Goal: Task Accomplishment & Management: Use online tool/utility

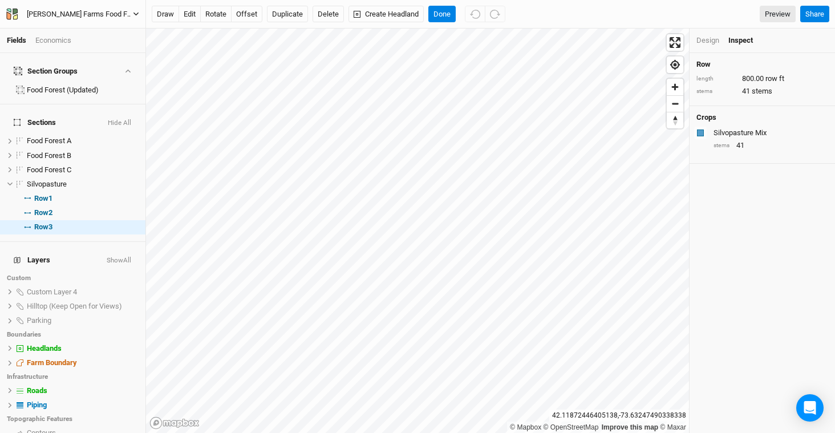
click at [105, 13] on div "[PERSON_NAME] Farms Food Forest and Silvopasture - ACTIVE" at bounding box center [80, 14] width 106 height 11
click at [114, 30] on button "Back" at bounding box center [95, 32] width 90 height 15
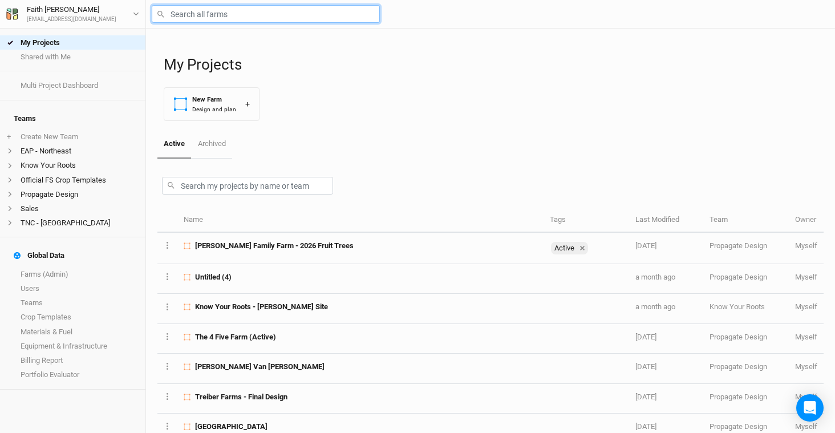
click at [269, 17] on input "text" at bounding box center [266, 14] width 228 height 18
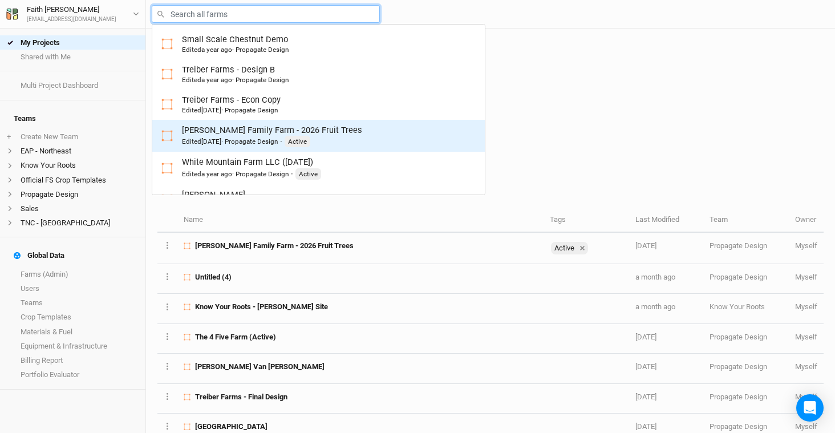
click at [295, 136] on div "Edited [DATE] · Propagate Design · Active" at bounding box center [272, 141] width 180 height 11
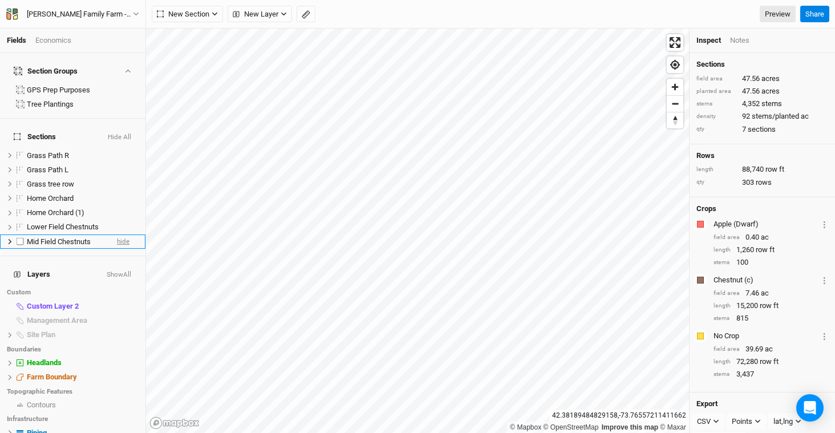
click at [120, 234] on span "hide" at bounding box center [123, 241] width 13 height 14
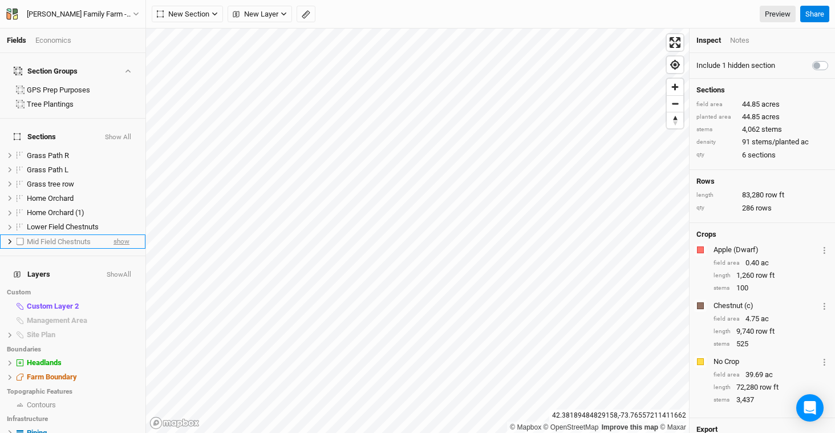
click at [120, 234] on span "show" at bounding box center [122, 241] width 16 height 14
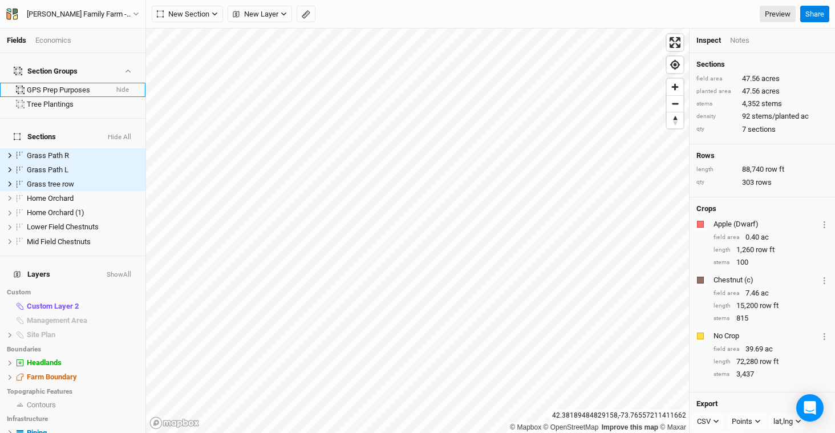
click at [116, 86] on button "hide" at bounding box center [123, 90] width 14 height 8
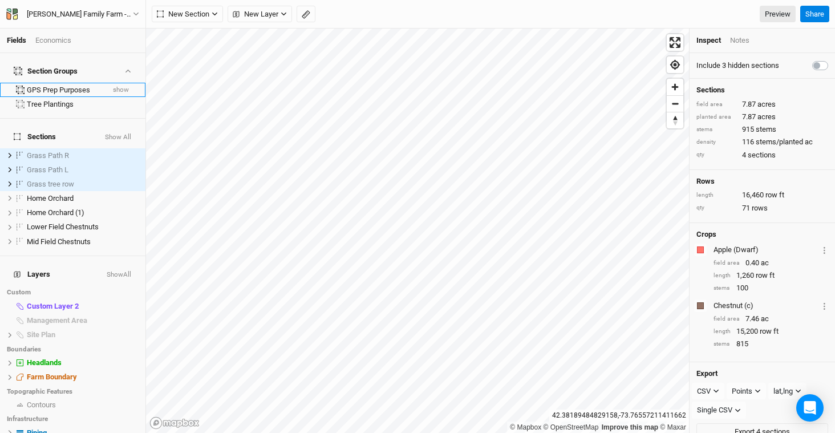
click at [116, 86] on button "show" at bounding box center [120, 90] width 17 height 8
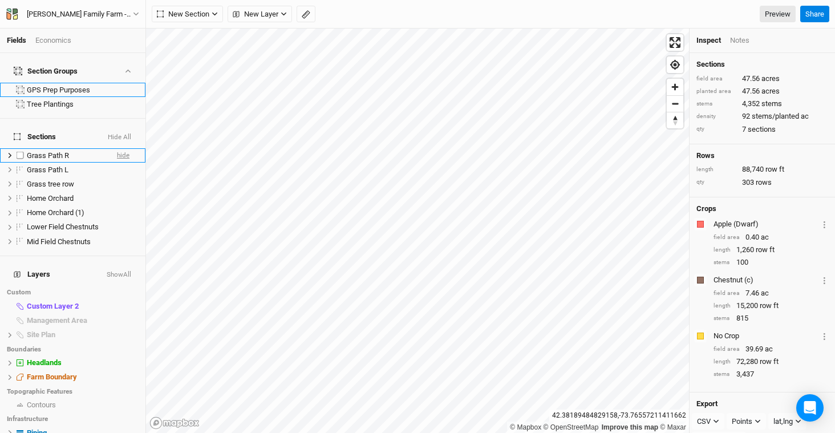
click at [117, 148] on span "hide" at bounding box center [123, 155] width 13 height 14
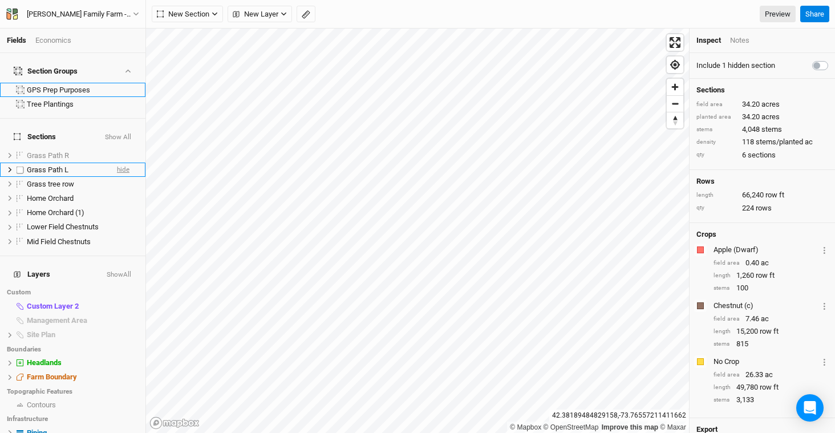
click at [118, 163] on span "hide" at bounding box center [123, 170] width 13 height 14
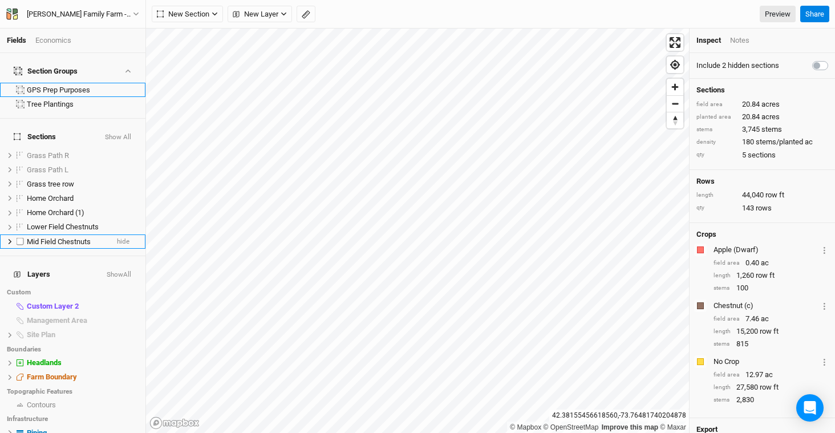
click at [79, 237] on span "Mid Field Chestnuts" at bounding box center [59, 241] width 64 height 9
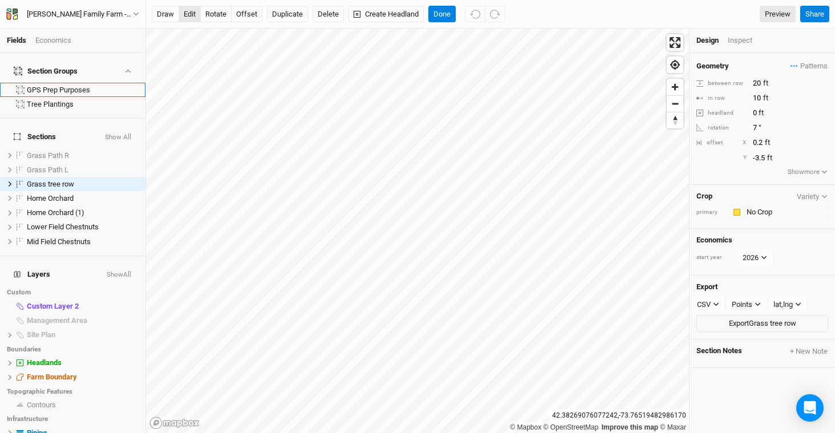
click at [186, 17] on button "edit" at bounding box center [190, 14] width 22 height 17
click at [60, 237] on span "Mid Field Chestnuts" at bounding box center [59, 241] width 64 height 9
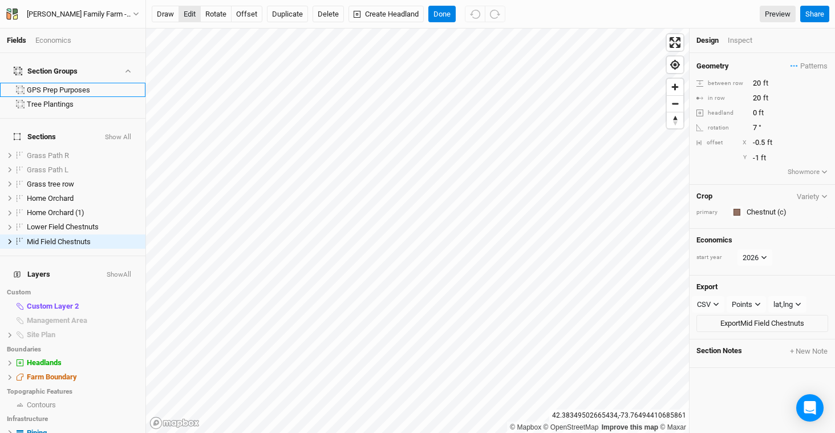
click at [192, 18] on button "edit" at bounding box center [190, 14] width 22 height 17
click at [118, 177] on span "hide" at bounding box center [123, 184] width 13 height 14
click at [120, 177] on span "show" at bounding box center [122, 184] width 16 height 14
click at [245, 15] on button "offset" at bounding box center [246, 14] width 31 height 17
type input "3.5"
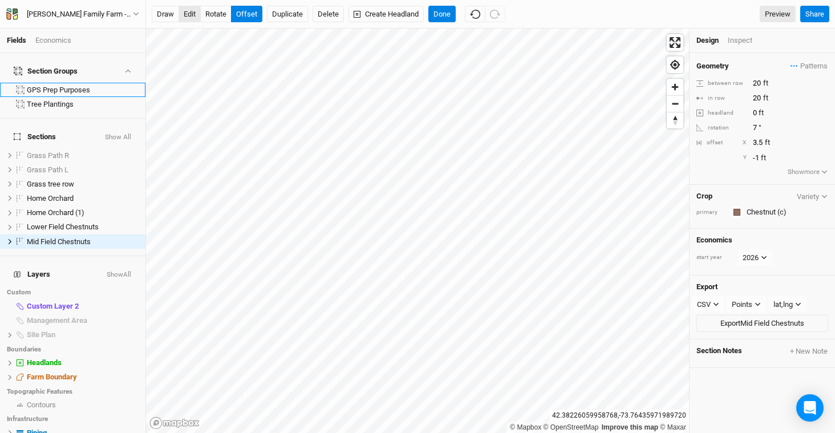
click at [195, 16] on button "edit" at bounding box center [190, 14] width 22 height 17
click at [454, 19] on button "Done" at bounding box center [441, 14] width 27 height 17
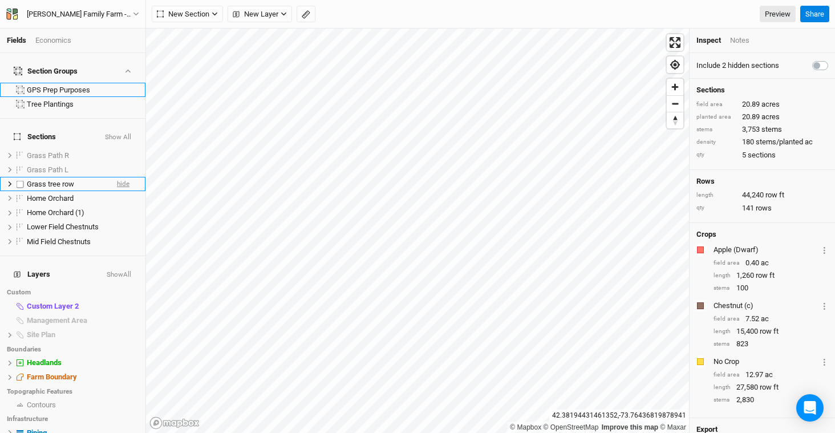
click at [118, 177] on span "hide" at bounding box center [123, 184] width 13 height 14
click at [118, 177] on span "show" at bounding box center [122, 184] width 16 height 14
click at [117, 177] on span "hide" at bounding box center [123, 184] width 13 height 14
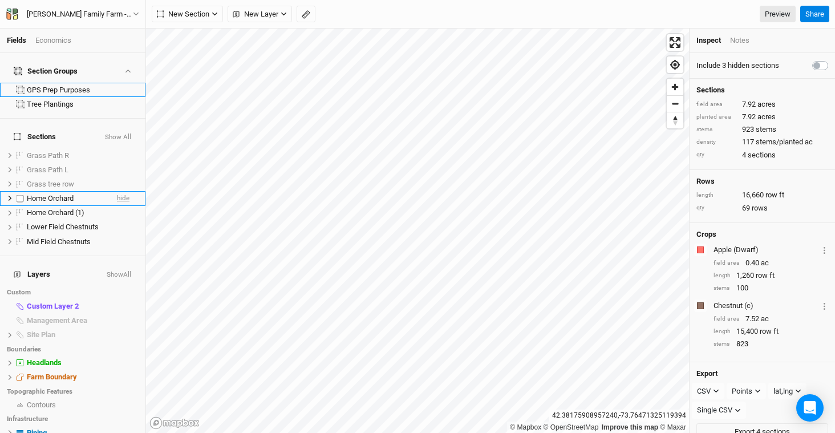
click at [120, 192] on span "hide" at bounding box center [123, 199] width 13 height 14
click at [117, 206] on span "hide" at bounding box center [123, 213] width 13 height 14
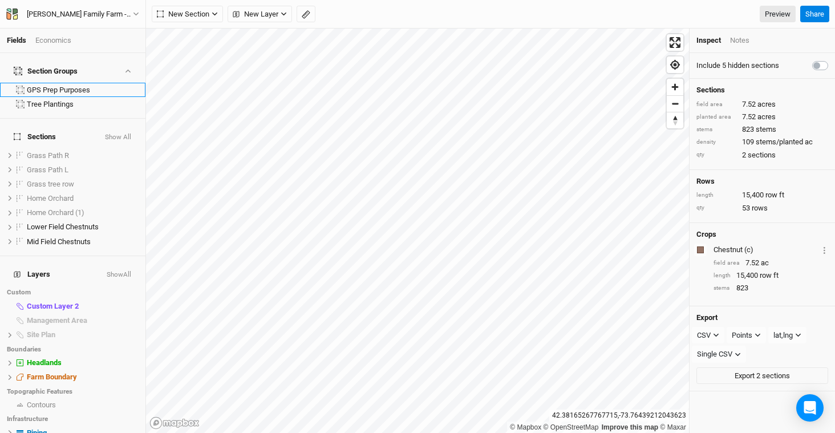
click at [115, 371] on div "Fields Economics Section Groups GPS Prep Purposes Tree Plantings Sections Show …" at bounding box center [417, 216] width 835 height 433
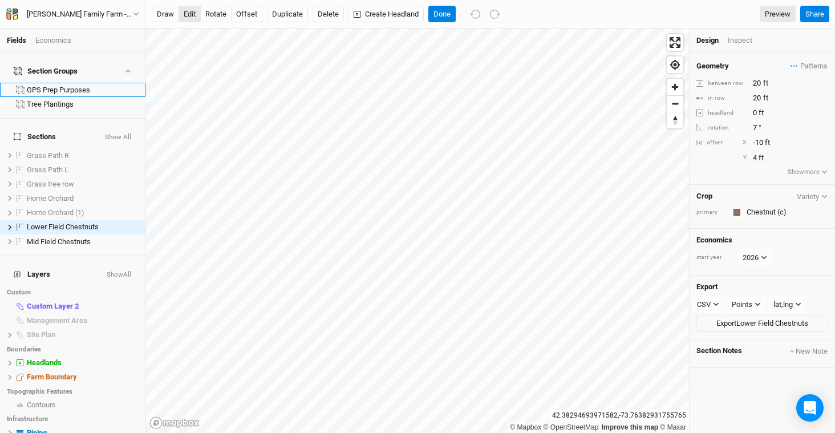
click at [187, 14] on button "edit" at bounding box center [190, 14] width 22 height 17
click at [187, 15] on button "edit" at bounding box center [190, 14] width 22 height 17
click at [453, 12] on button "Done" at bounding box center [441, 14] width 27 height 17
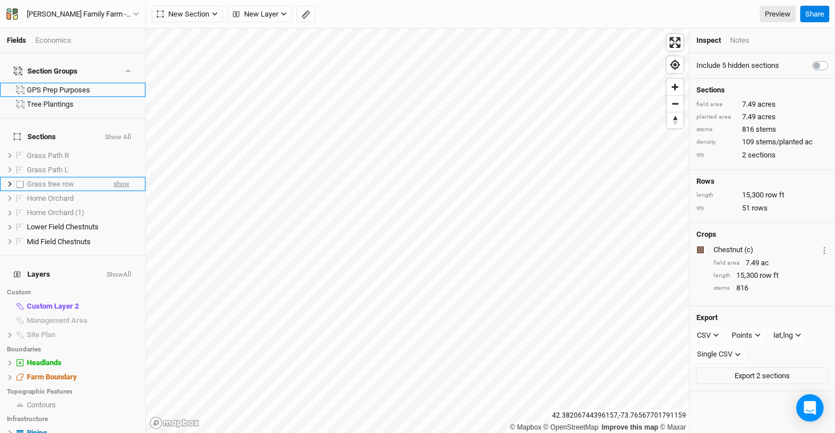
click at [119, 177] on span "show" at bounding box center [122, 184] width 16 height 14
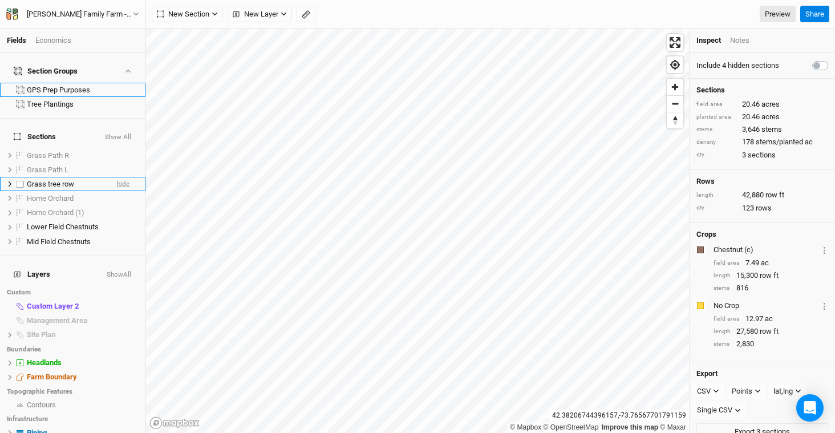
click at [119, 177] on span "hide" at bounding box center [123, 184] width 13 height 14
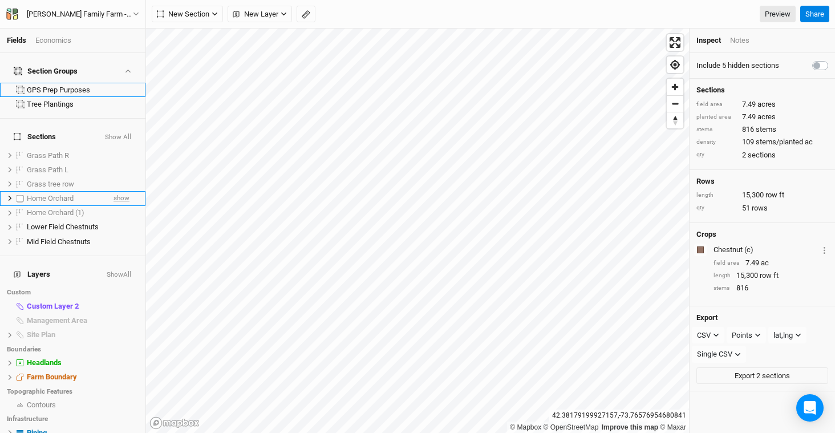
click at [114, 192] on span "show" at bounding box center [122, 199] width 16 height 14
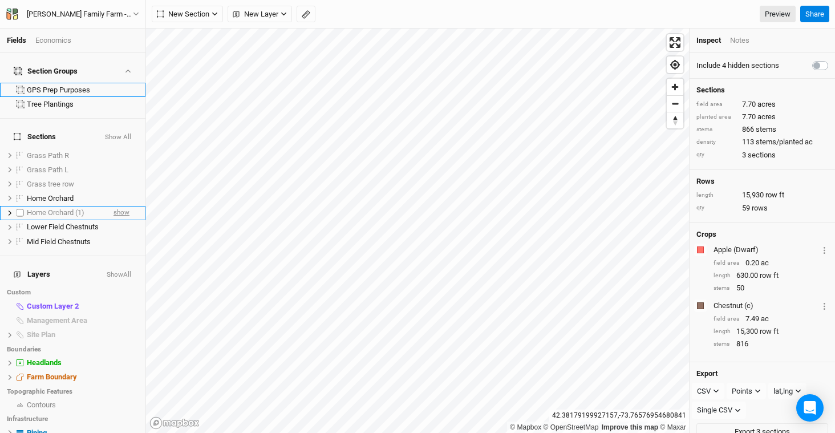
click at [114, 206] on span "show" at bounding box center [122, 213] width 16 height 14
click at [117, 206] on span "hide" at bounding box center [123, 213] width 13 height 14
click at [118, 192] on span "hide" at bounding box center [123, 199] width 13 height 14
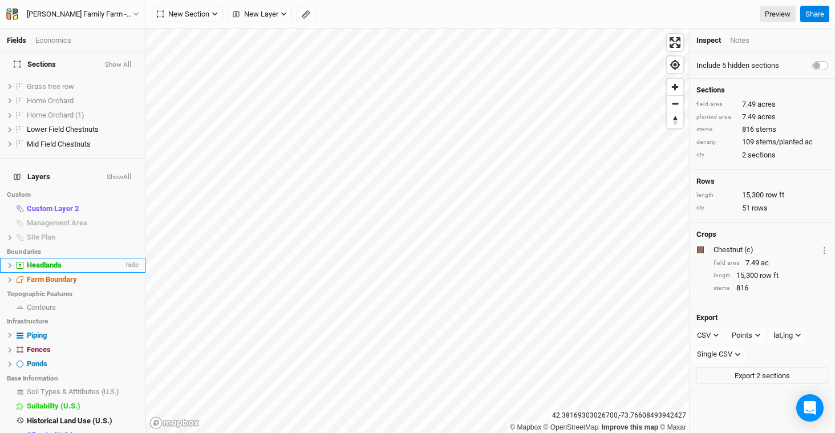
scroll to position [107, 0]
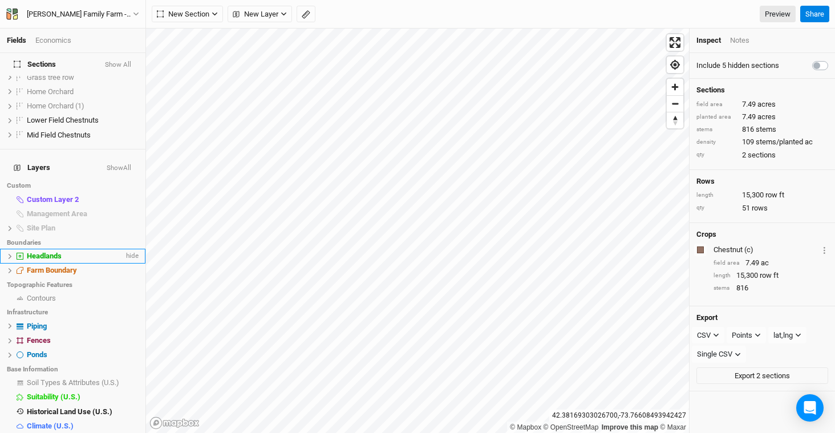
click at [11, 253] on icon at bounding box center [10, 255] width 3 height 5
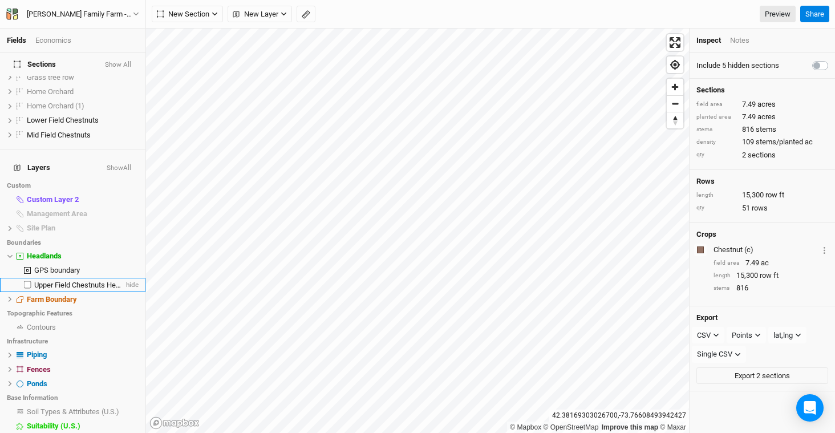
click at [81, 281] on span "Upper Field Chestnuts Headland" at bounding box center [85, 285] width 103 height 9
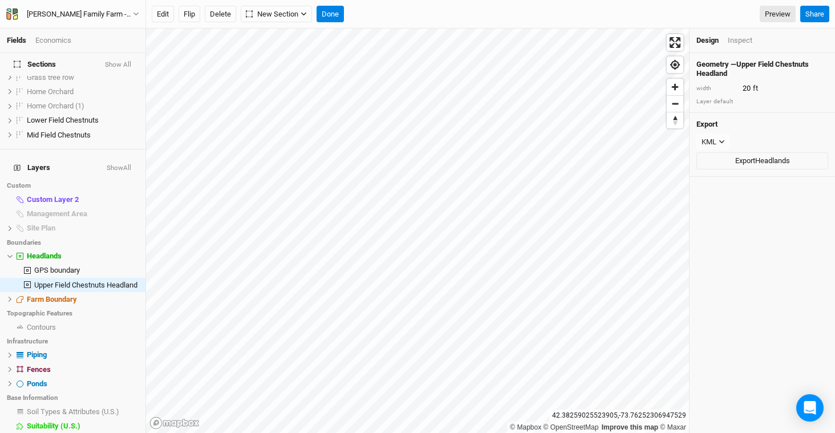
click at [742, 40] on div "Inspect" at bounding box center [740, 40] width 25 height 10
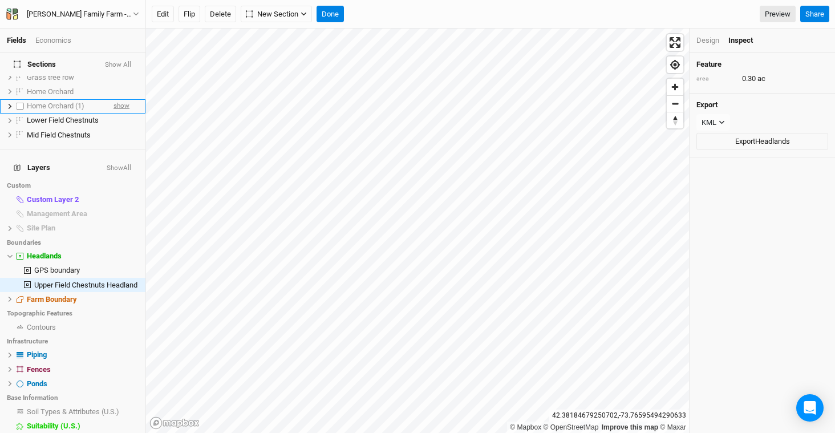
click at [117, 99] on span "show" at bounding box center [122, 106] width 16 height 14
click at [20, 99] on label at bounding box center [20, 106] width 14 height 14
click at [20, 103] on input "checkbox" at bounding box center [20, 106] width 7 height 7
checkbox input "true"
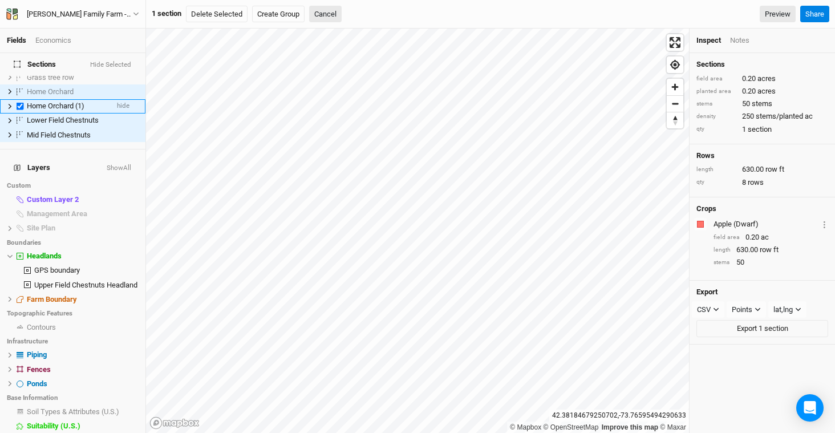
scroll to position [0, 0]
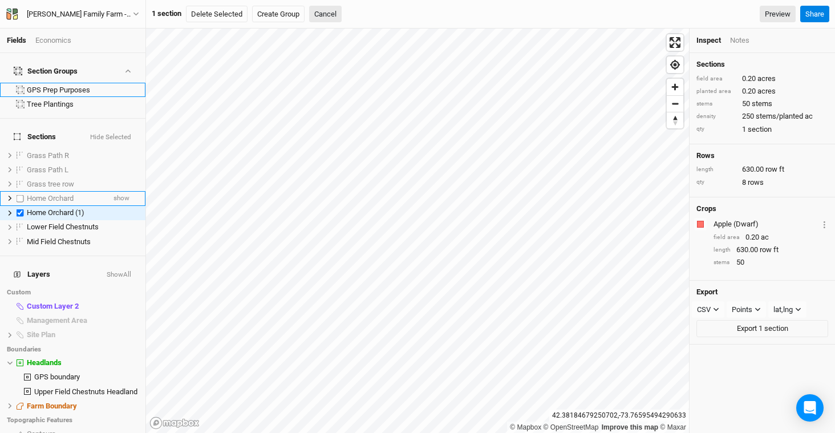
click at [22, 191] on label at bounding box center [20, 198] width 14 height 14
click at [22, 195] on input "checkbox" at bounding box center [20, 198] width 7 height 7
checkbox input "true"
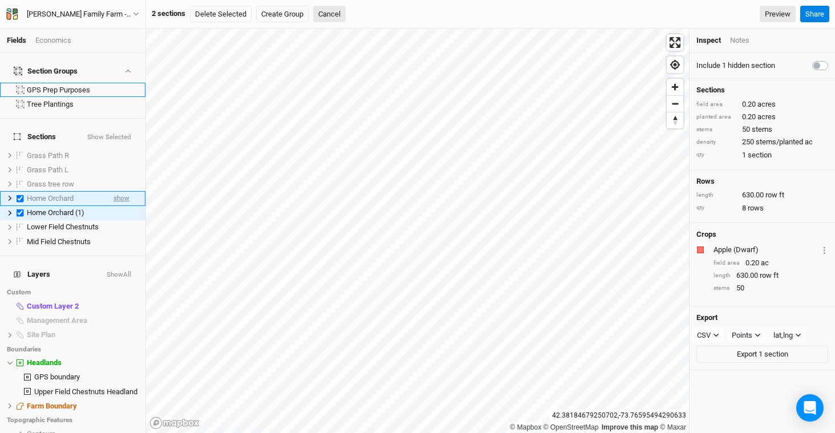
click at [114, 192] on span "show" at bounding box center [122, 199] width 16 height 14
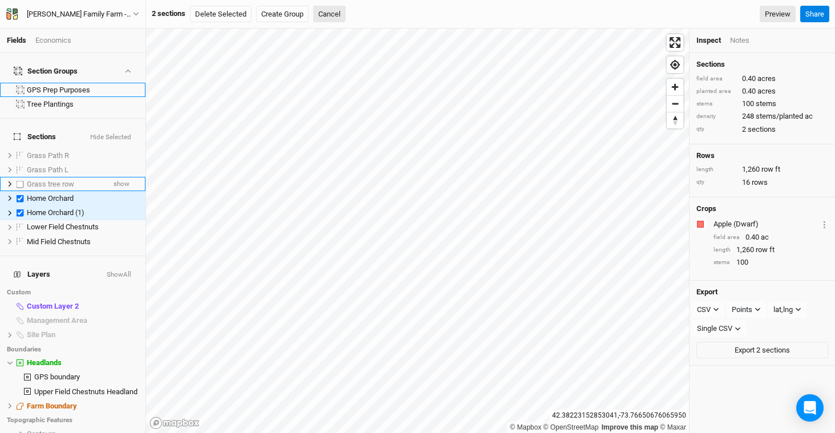
click at [122, 177] on li "Grass tree row show" at bounding box center [72, 184] width 145 height 14
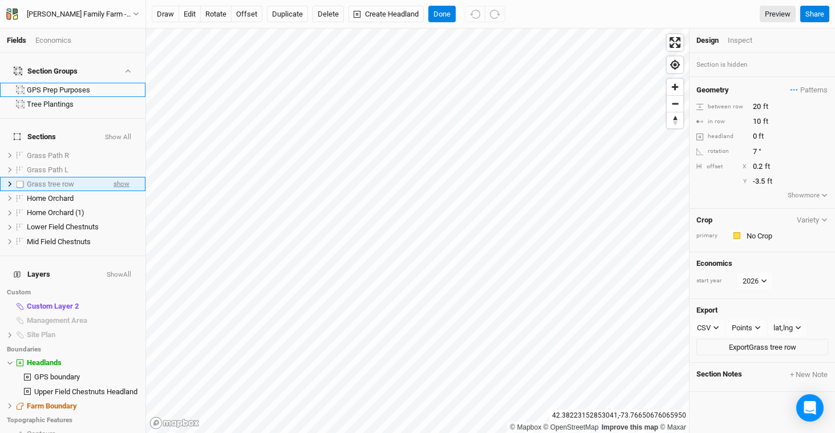
click at [114, 177] on span "show" at bounding box center [122, 184] width 16 height 14
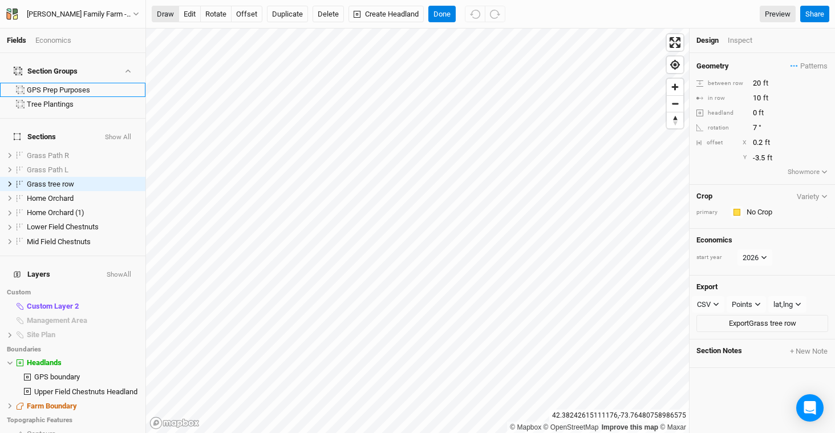
click at [161, 14] on button "draw" at bounding box center [165, 14] width 27 height 17
click at [439, 16] on button "Done" at bounding box center [441, 14] width 27 height 17
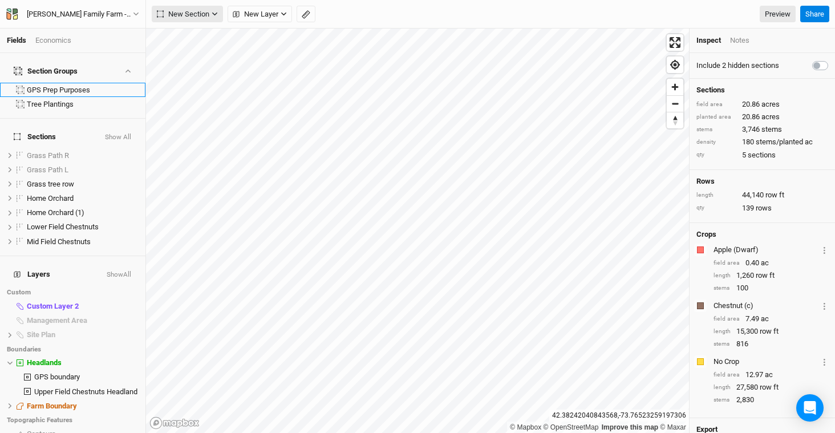
click at [192, 14] on span "New Section" at bounding box center [183, 14] width 52 height 11
click at [213, 42] on button "Grid" at bounding box center [197, 38] width 90 height 18
click at [188, 14] on span "New Section" at bounding box center [183, 14] width 52 height 11
click at [204, 39] on button "Grid" at bounding box center [197, 38] width 90 height 18
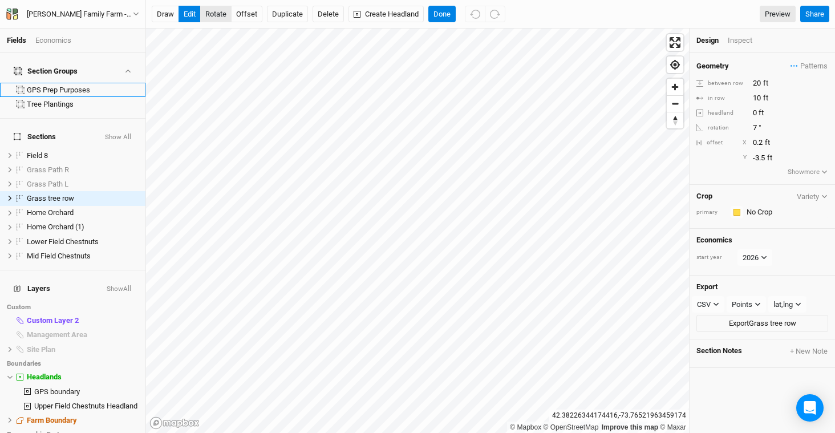
click at [211, 14] on button "rotate" at bounding box center [215, 14] width 31 height 17
type input "7"
click at [82, 151] on div "Field 8" at bounding box center [67, 155] width 81 height 9
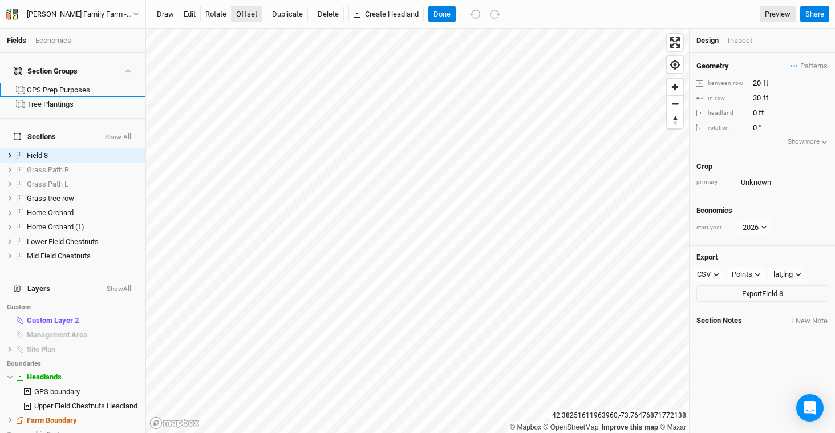
click at [252, 16] on button "offset" at bounding box center [246, 14] width 31 height 17
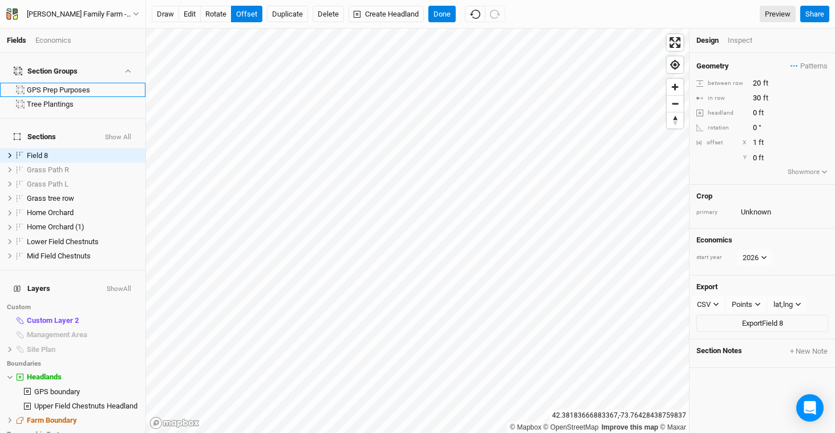
type input "2"
click at [223, 14] on button "rotate" at bounding box center [215, 14] width 31 height 17
type input "6.7"
click at [251, 16] on button "offset" at bounding box center [246, 14] width 31 height 17
type input "-3"
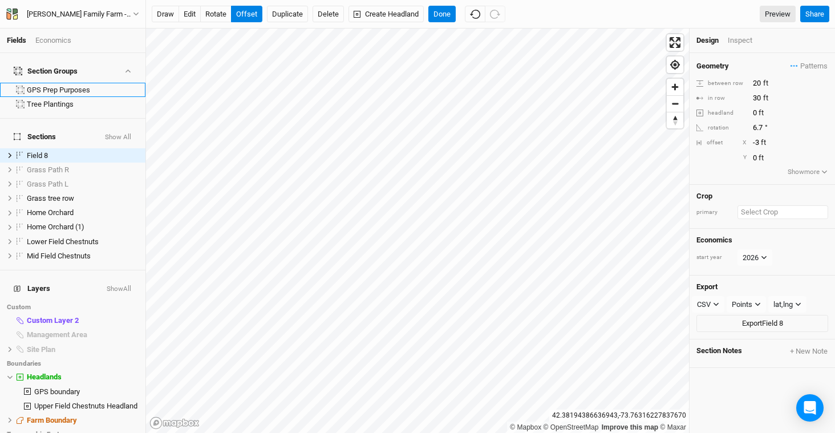
click at [774, 213] on input "text" at bounding box center [783, 212] width 91 height 14
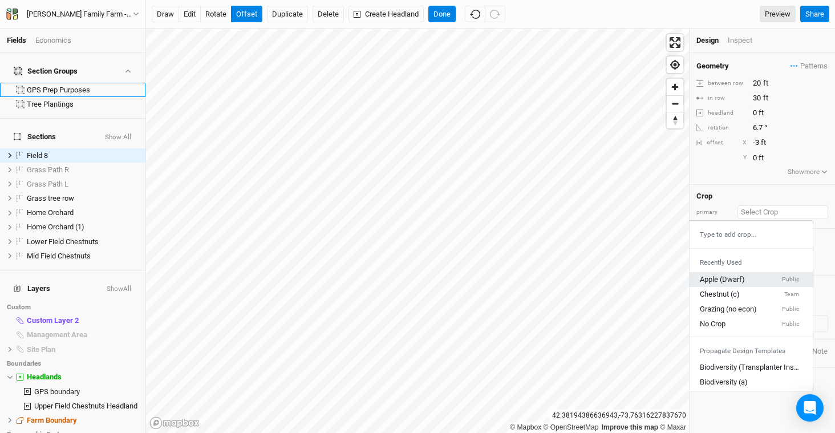
click at [774, 280] on div "Apple (Dwarf) Public" at bounding box center [749, 279] width 99 height 10
type input "12"
type input "4"
type input "Apple (Dwarf)"
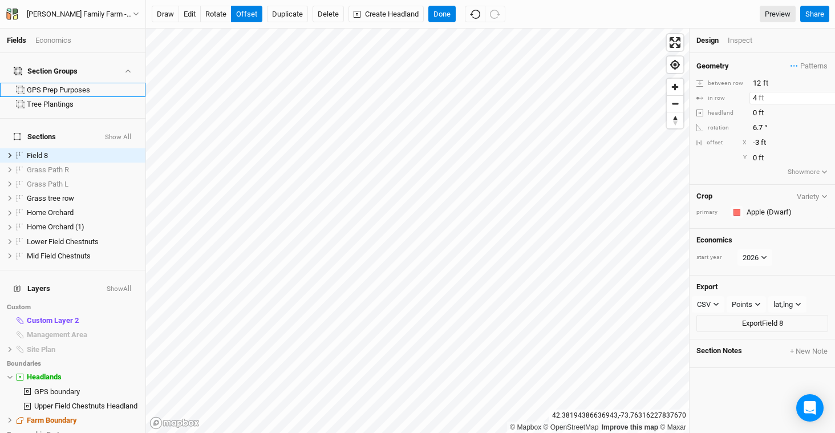
click at [768, 102] on input "4" at bounding box center [799, 98] width 99 height 13
type input "8"
click at [737, 42] on div "Inspect" at bounding box center [748, 40] width 41 height 10
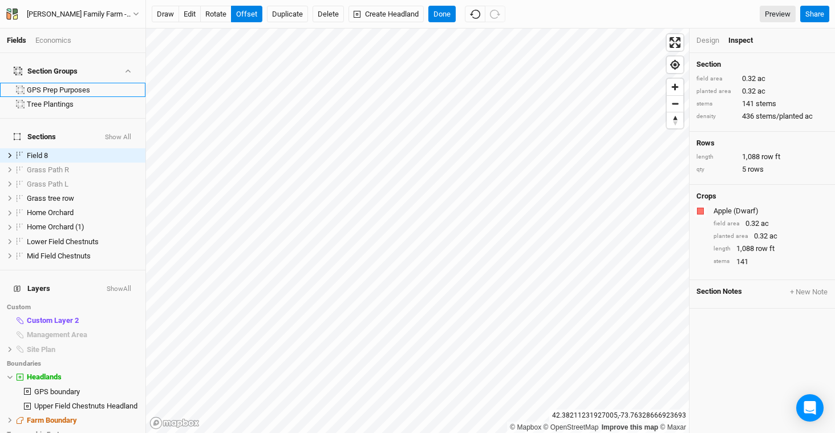
click at [703, 39] on div "Design" at bounding box center [708, 40] width 23 height 10
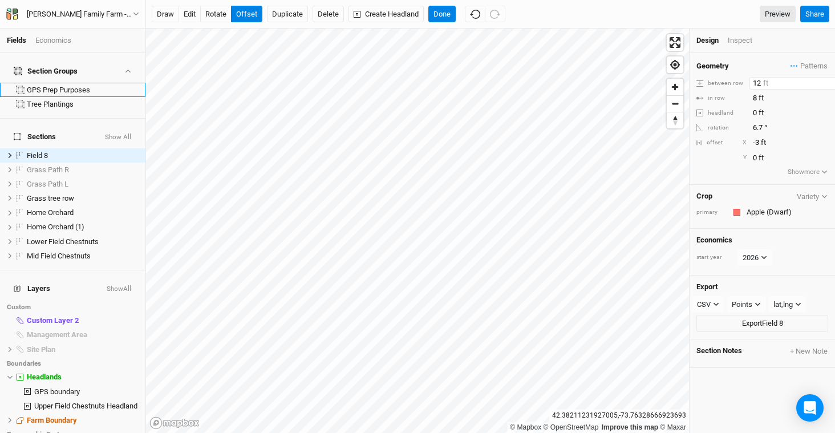
click at [776, 79] on input "12" at bounding box center [799, 83] width 99 height 13
type input "1"
type input "20"
click at [447, 8] on button "Done" at bounding box center [441, 14] width 27 height 17
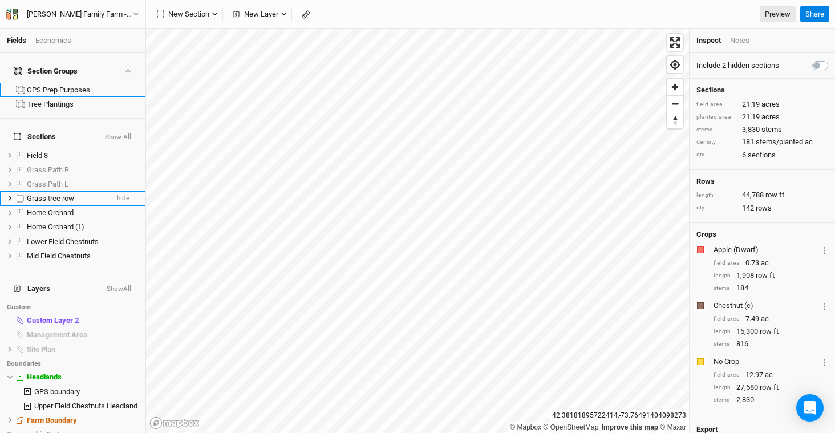
click at [72, 194] on span "Grass tree row" at bounding box center [50, 198] width 47 height 9
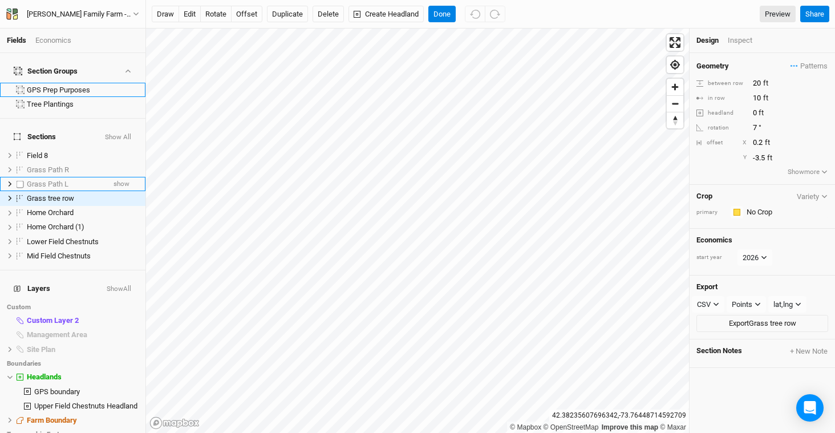
click at [34, 180] on span "Grass Path L" at bounding box center [48, 184] width 42 height 9
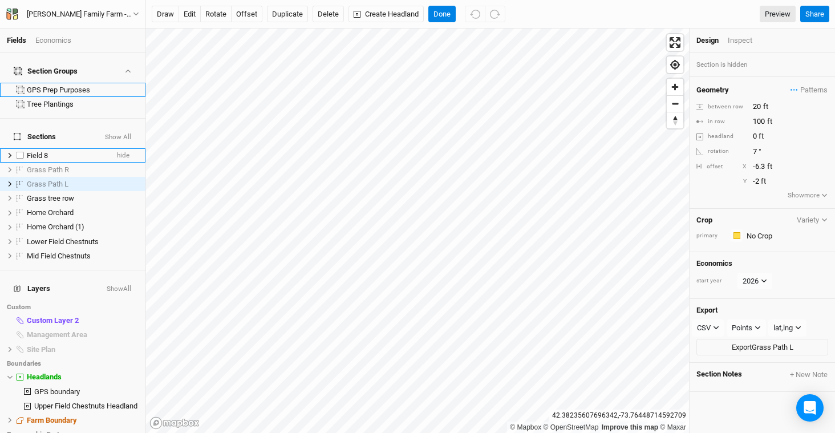
click at [42, 151] on span "Field 8" at bounding box center [37, 155] width 21 height 9
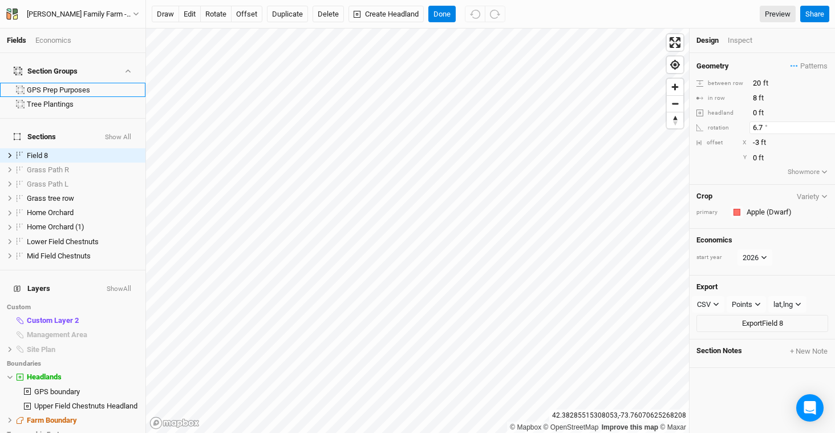
drag, startPoint x: 784, startPoint y: 127, endPoint x: 701, endPoint y: 126, distance: 83.3
click at [701, 126] on div "rotation 6.7 °" at bounding box center [763, 128] width 132 height 13
type input "7"
click at [736, 45] on div "Inspect" at bounding box center [748, 40] width 41 height 10
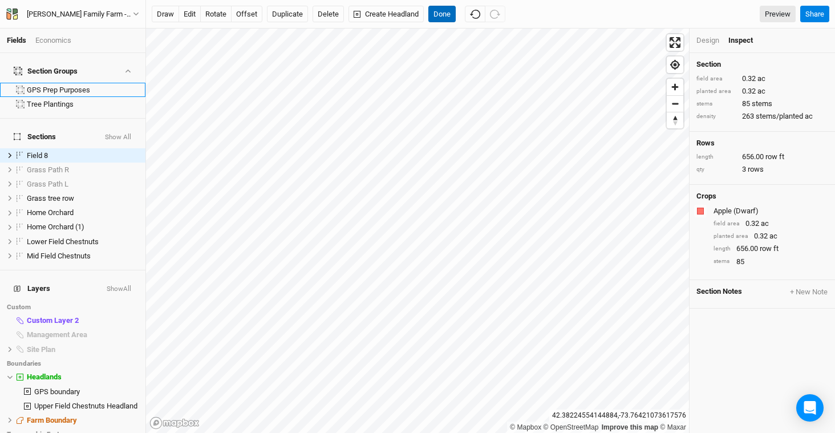
click at [448, 19] on button "Done" at bounding box center [441, 14] width 27 height 17
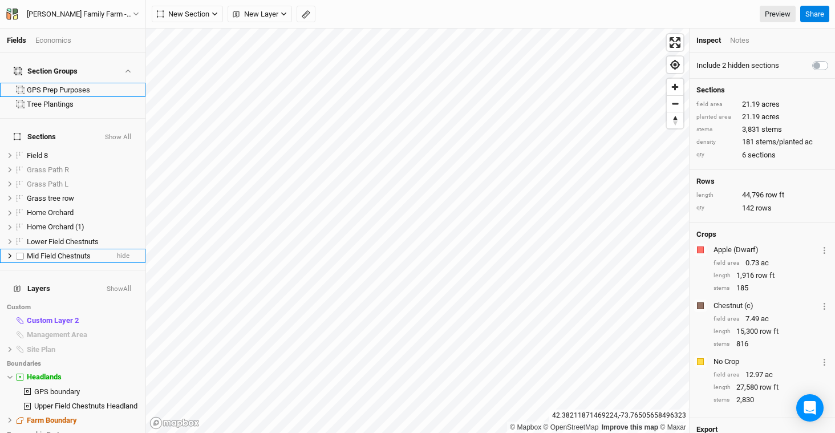
click at [73, 252] on span "Mid Field Chestnuts" at bounding box center [59, 256] width 64 height 9
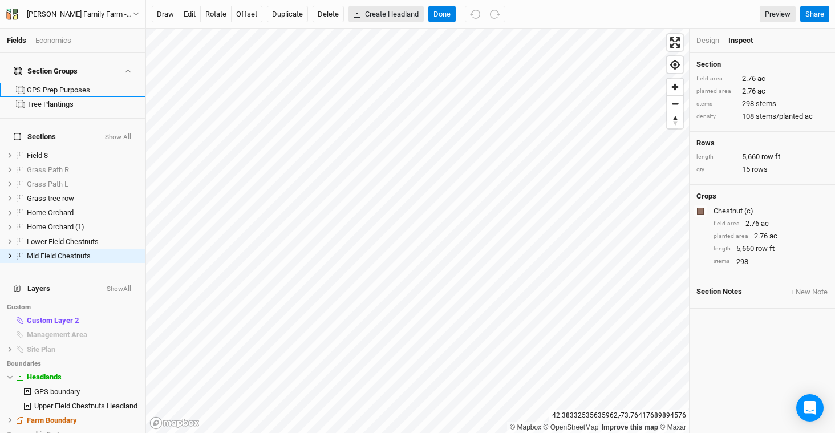
click at [381, 13] on button "Create Headland" at bounding box center [386, 14] width 75 height 17
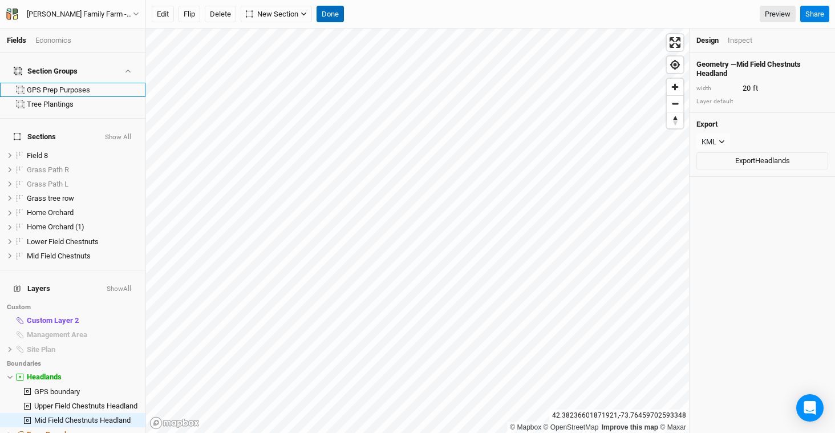
click at [320, 21] on div "Fields Economics Section Groups GPS Prep Purposes Tree Plantings Sections Show …" at bounding box center [417, 216] width 835 height 433
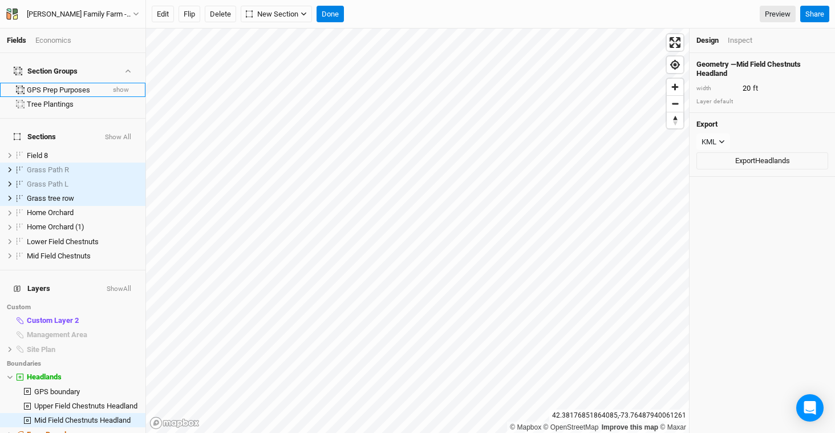
click at [122, 83] on li "GPS Prep Purposes show" at bounding box center [72, 90] width 145 height 14
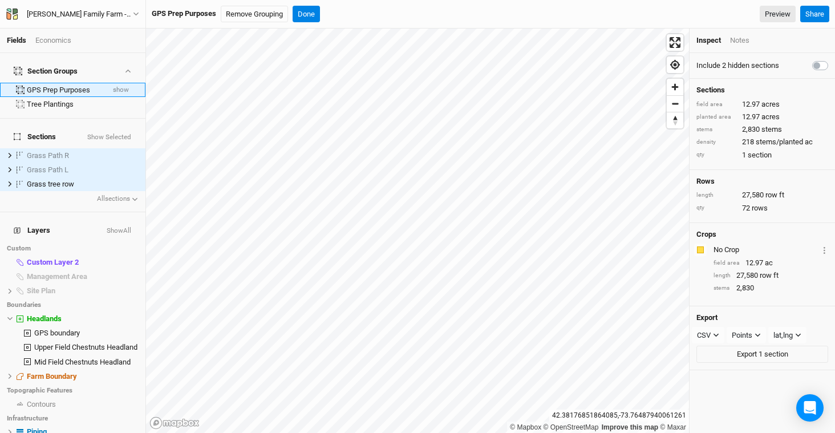
click at [114, 86] on button "show" at bounding box center [120, 90] width 17 height 8
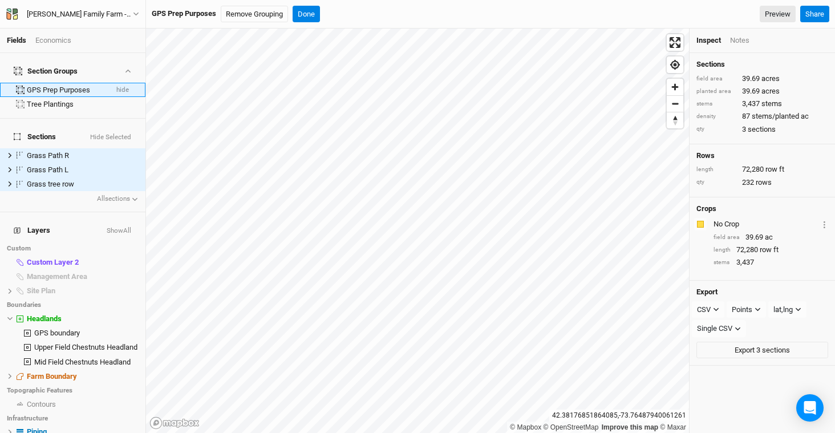
click at [116, 86] on button "hide" at bounding box center [123, 90] width 14 height 8
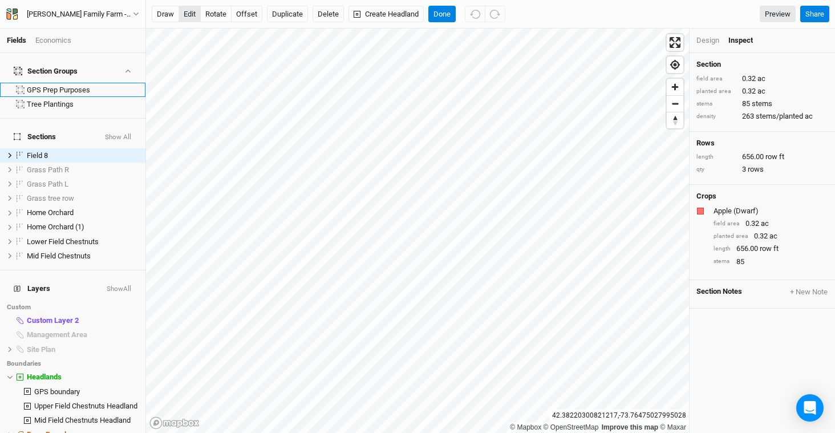
click at [196, 13] on button "edit" at bounding box center [190, 14] width 22 height 17
click at [242, 10] on button "offset" at bounding box center [246, 14] width 31 height 17
click at [114, 192] on span "show" at bounding box center [122, 199] width 16 height 14
click at [92, 151] on div "Field 8" at bounding box center [67, 155] width 81 height 9
click at [242, 11] on button "offset" at bounding box center [246, 14] width 31 height 17
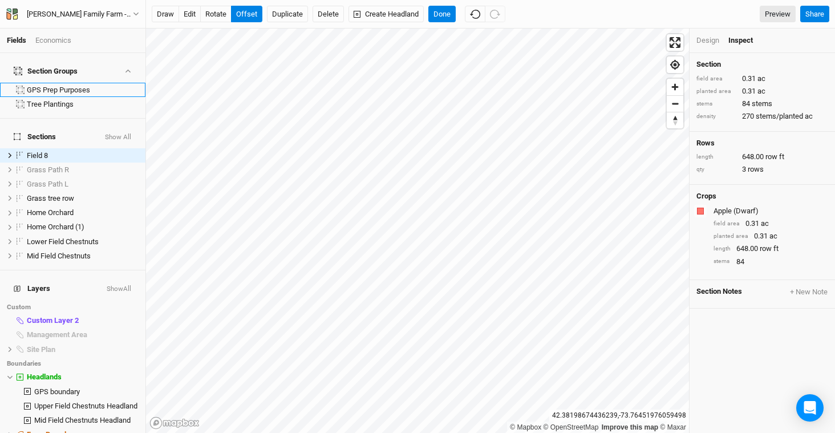
click at [323, 0] on html "Fields Economics Section Groups GPS Prep Purposes Tree Plantings Sections Show …" at bounding box center [417, 216] width 835 height 433
click at [447, 8] on button "Done" at bounding box center [441, 14] width 27 height 17
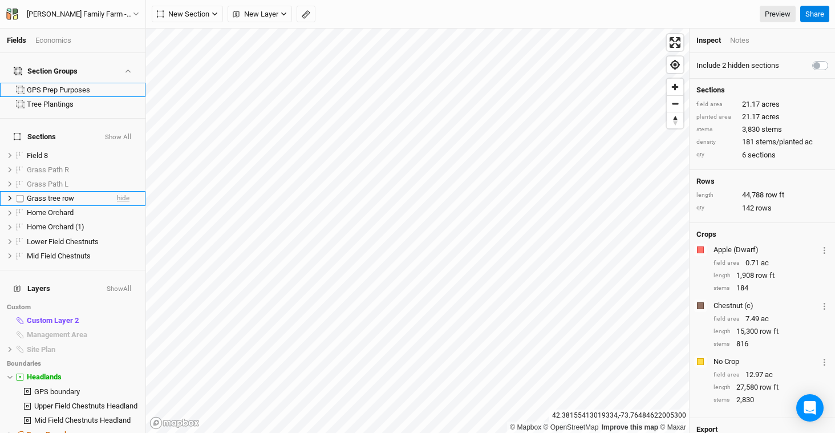
click at [117, 192] on span "hide" at bounding box center [123, 199] width 13 height 14
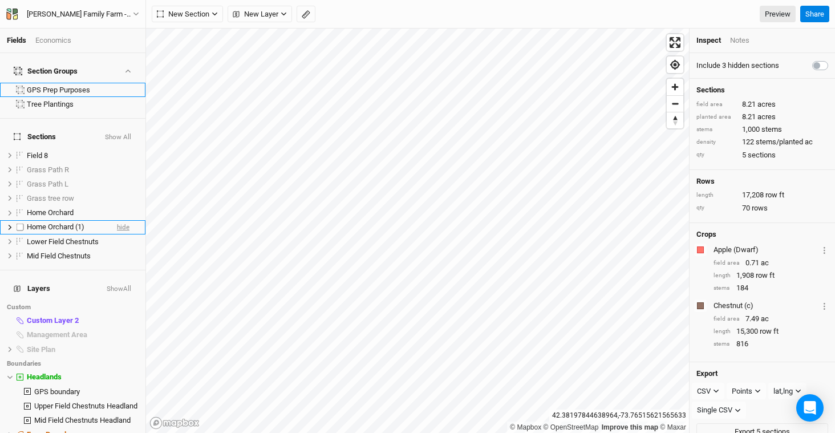
click at [117, 220] on span "hide" at bounding box center [123, 227] width 13 height 14
click at [117, 206] on span "hide" at bounding box center [123, 213] width 13 height 14
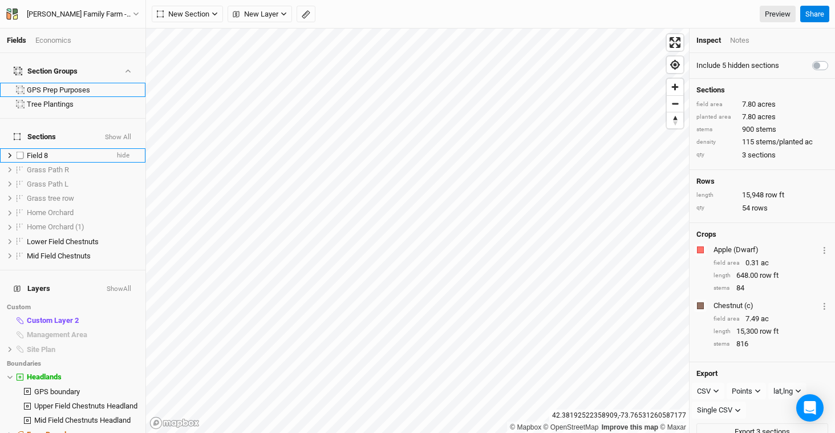
click at [60, 151] on div "Field 8" at bounding box center [67, 155] width 81 height 9
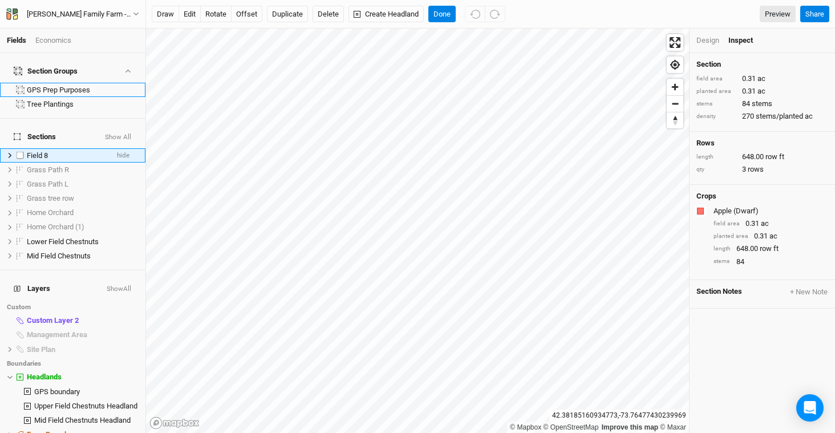
click at [9, 152] on icon at bounding box center [10, 155] width 6 height 6
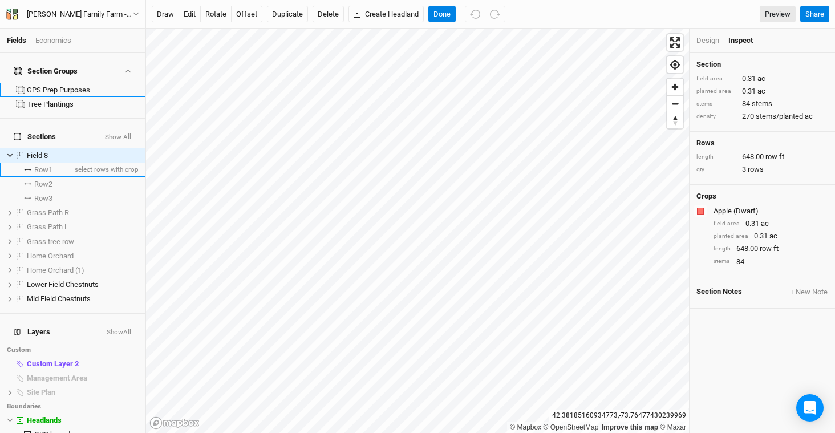
click at [51, 165] on span "Row 1" at bounding box center [43, 169] width 18 height 9
